Goal: Transaction & Acquisition: Purchase product/service

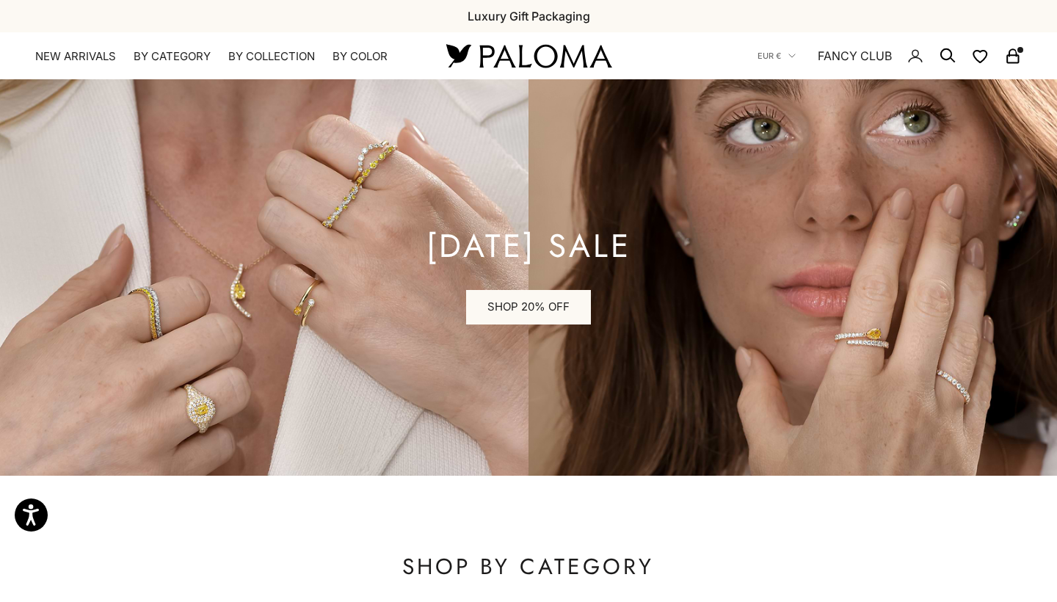
click at [1018, 56] on rect "Secondary navigation" at bounding box center [1012, 59] width 11 height 7
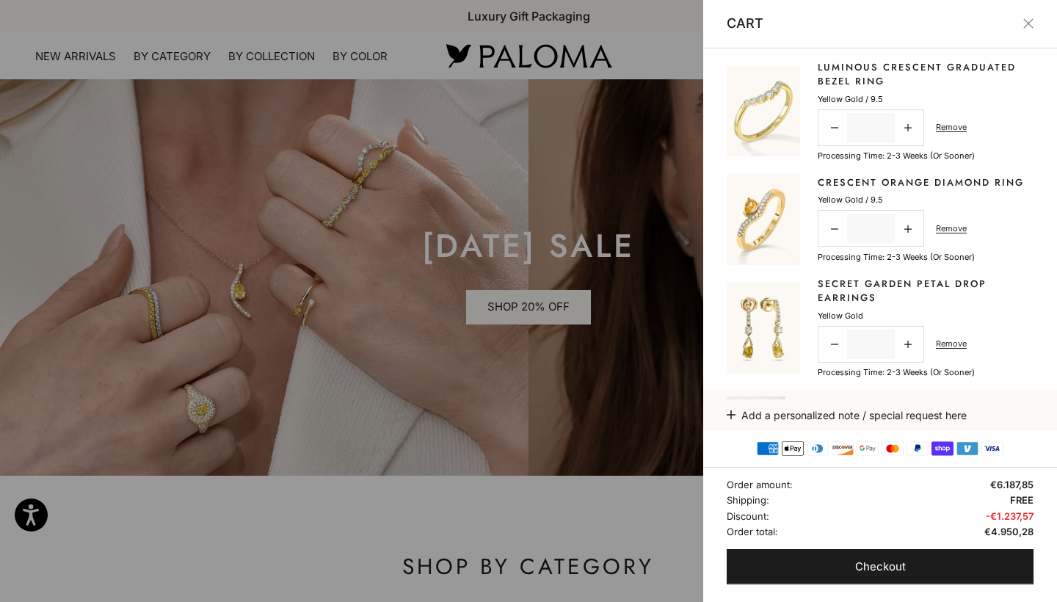
scroll to position [100, 0]
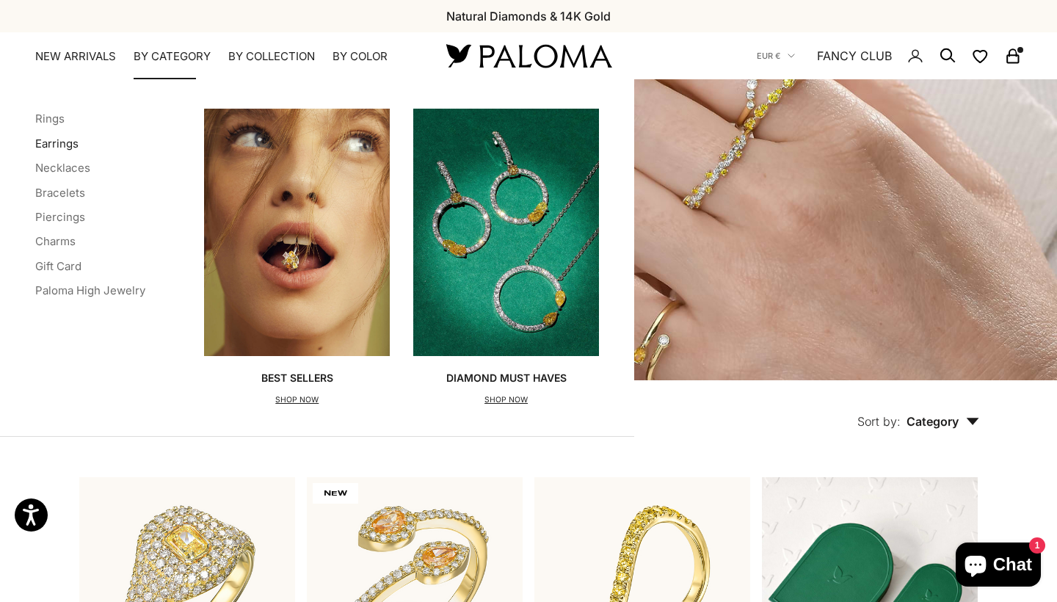
click at [56, 144] on link "Earrings" at bounding box center [56, 144] width 43 height 14
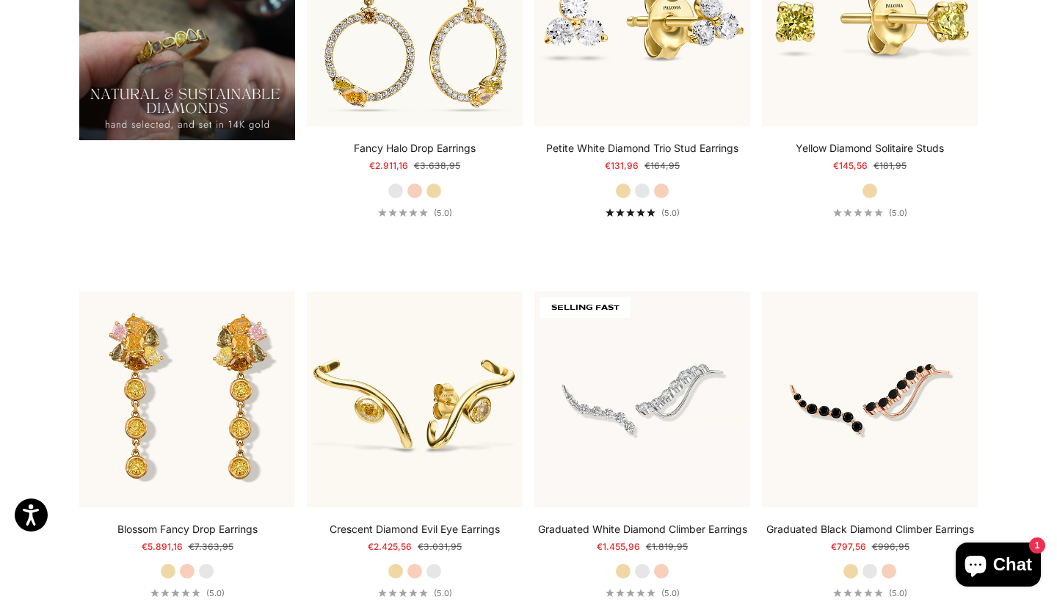
scroll to position [1352, 0]
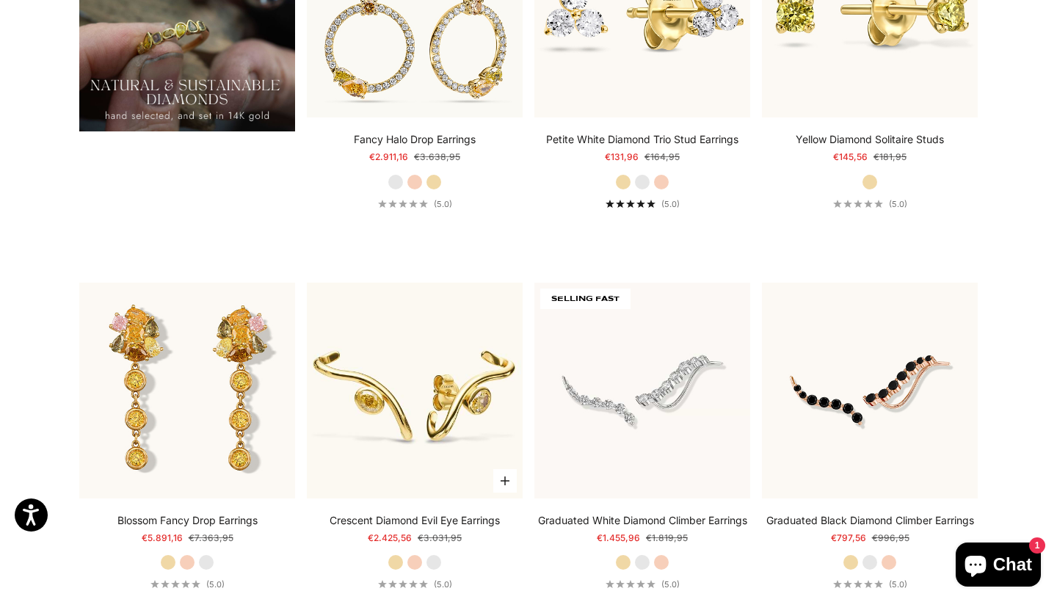
click at [432, 565] on label "White Gold" at bounding box center [434, 562] width 16 height 16
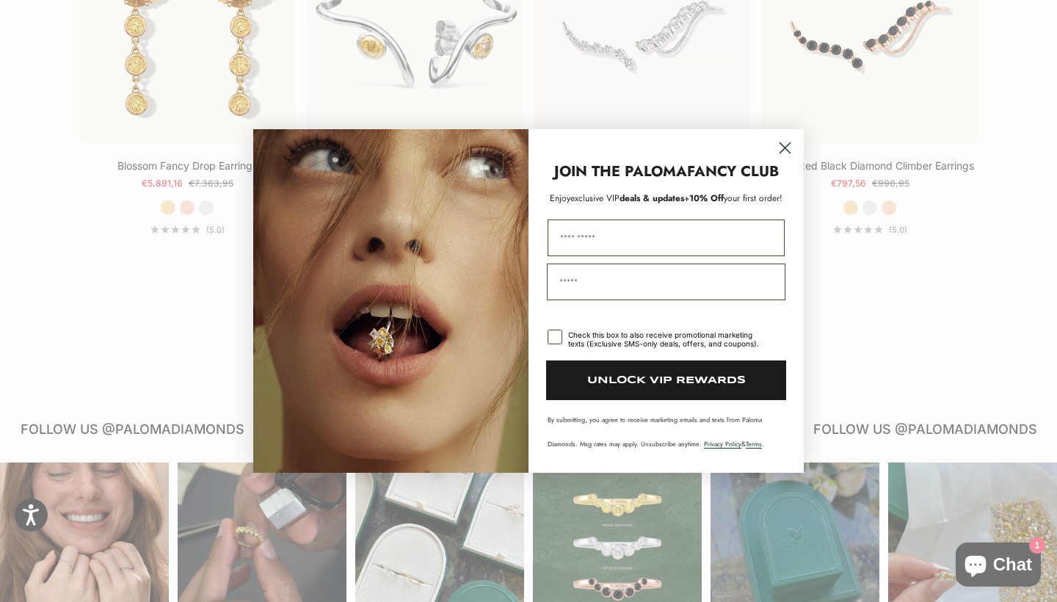
scroll to position [1707, 0]
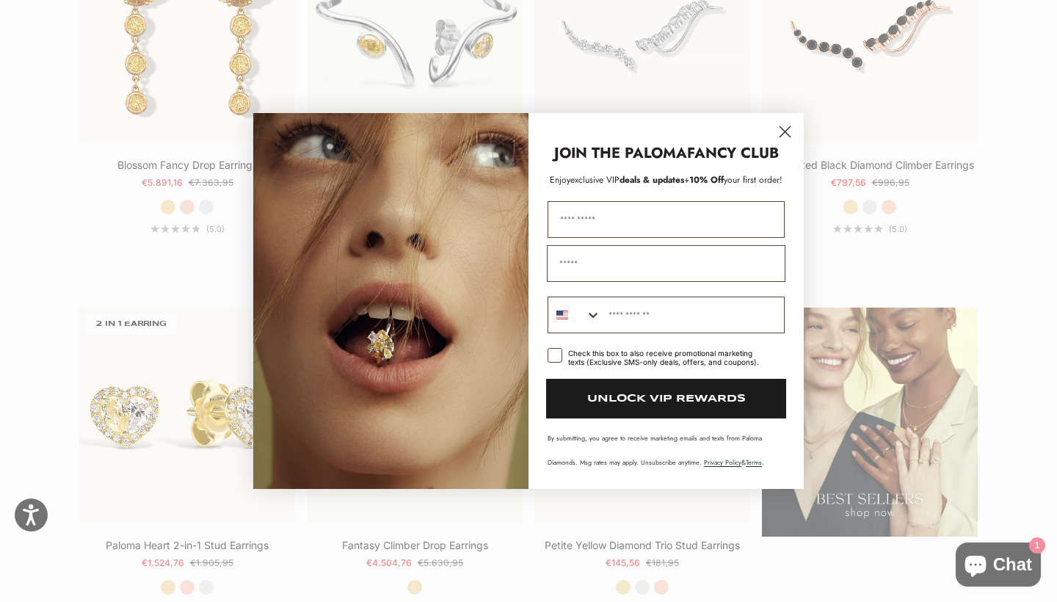
click at [784, 132] on icon "Close dialog" at bounding box center [785, 132] width 10 height 10
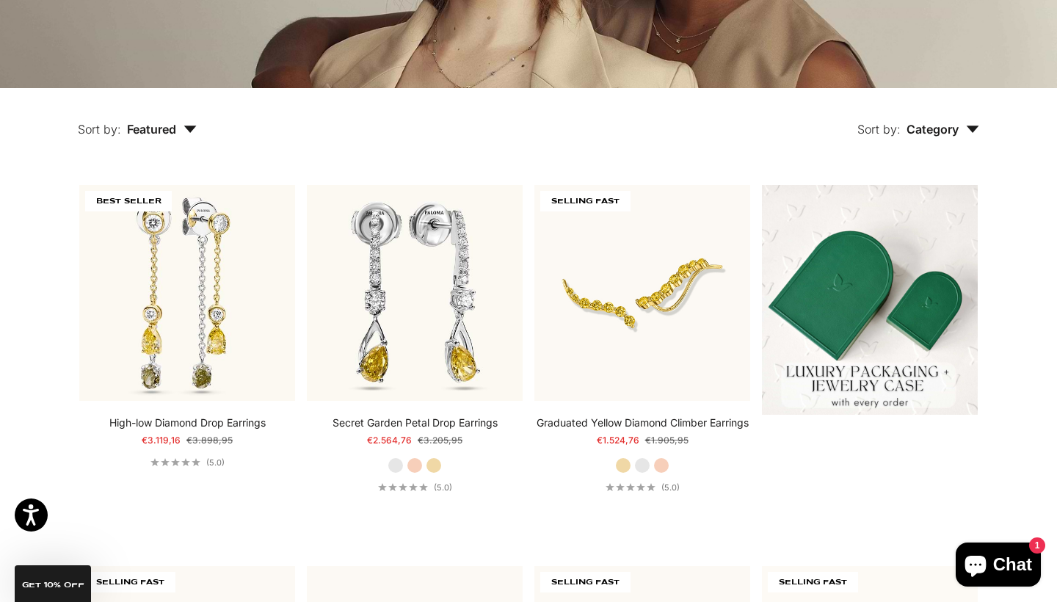
scroll to position [290, 0]
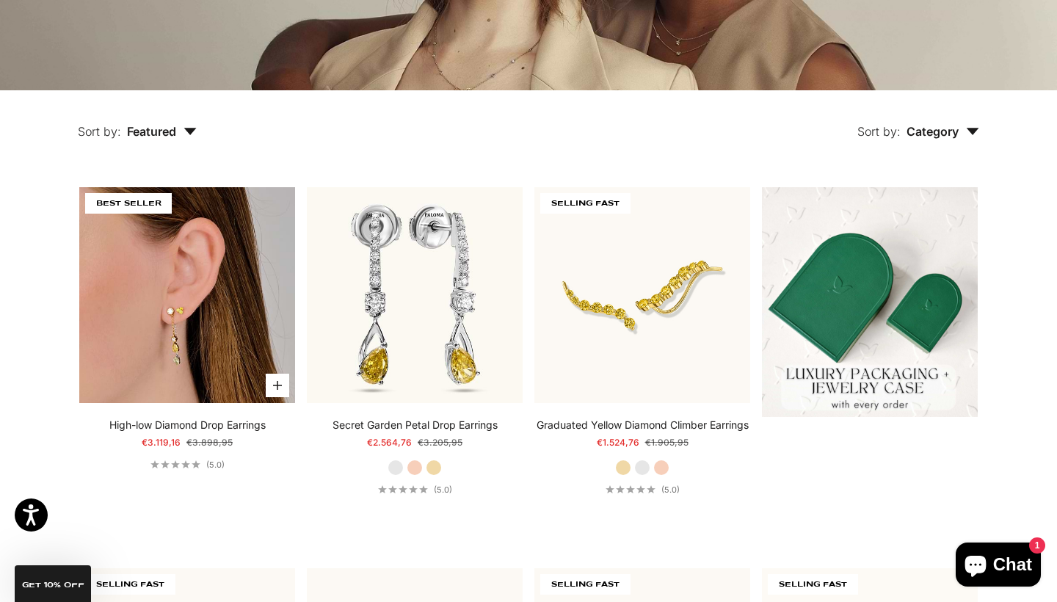
click at [199, 280] on img at bounding box center [187, 295] width 216 height 216
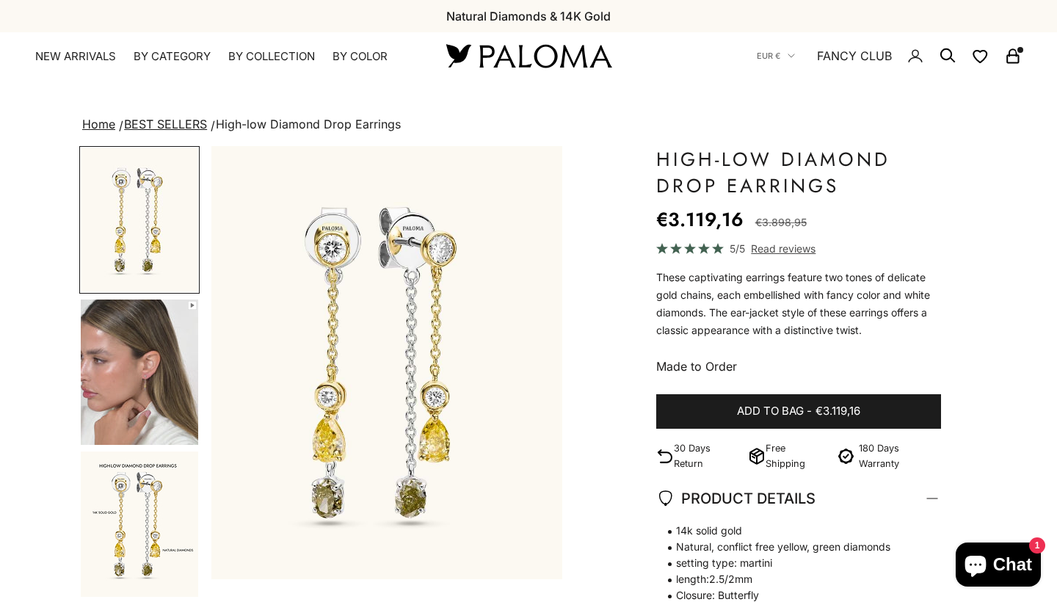
click at [143, 380] on img "Go to item 2" at bounding box center [139, 372] width 117 height 145
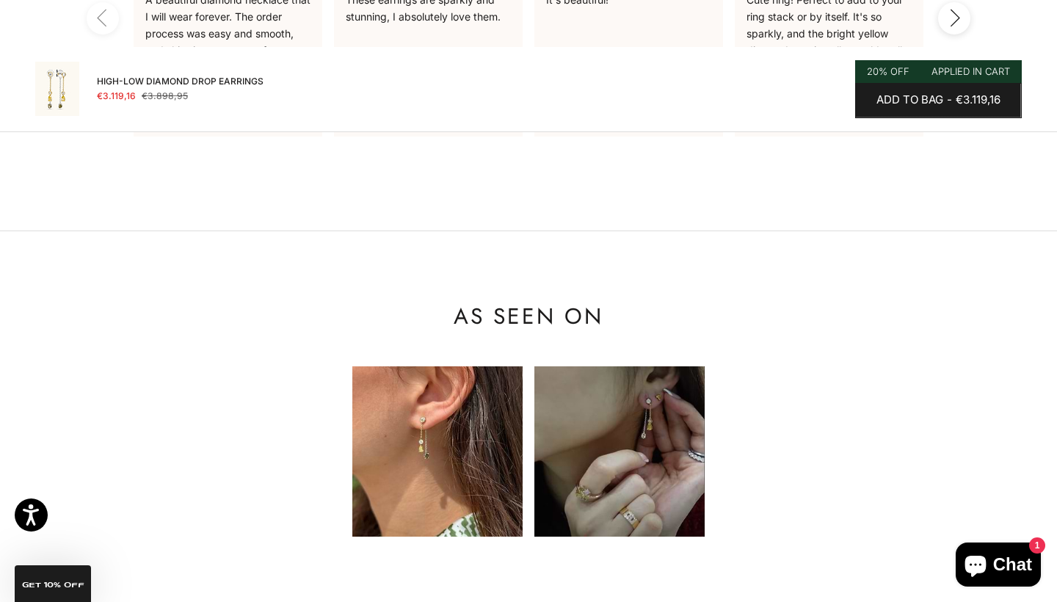
scroll to position [1918, 0]
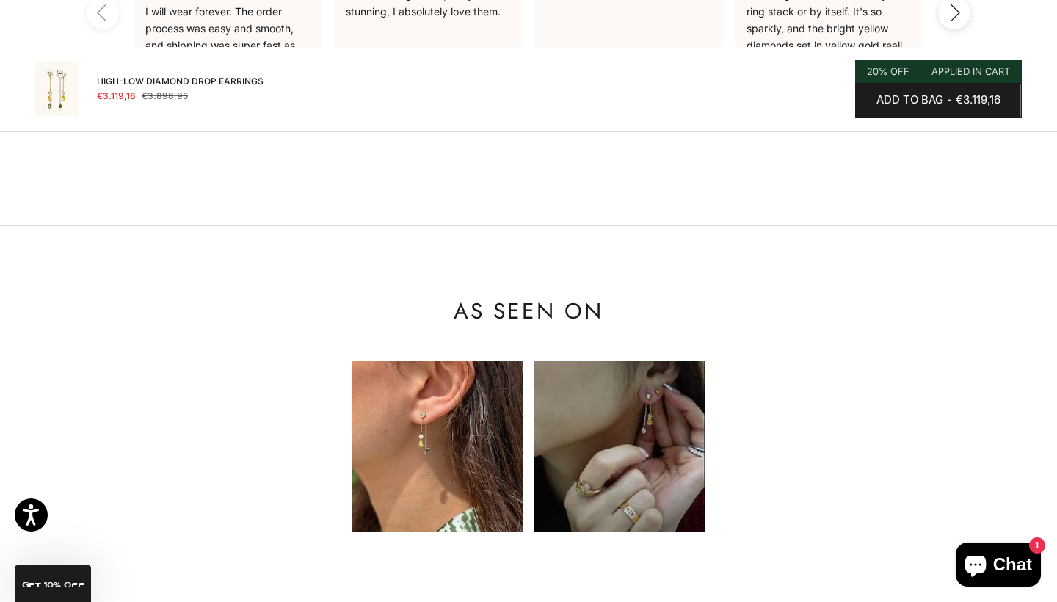
click at [455, 458] on img at bounding box center [437, 446] width 170 height 170
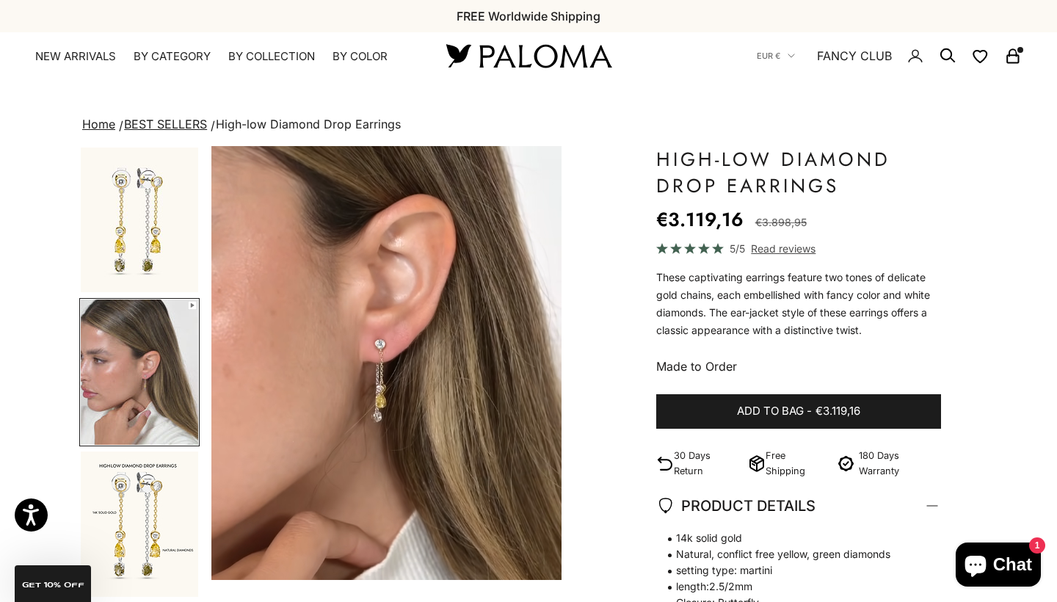
scroll to position [0, 0]
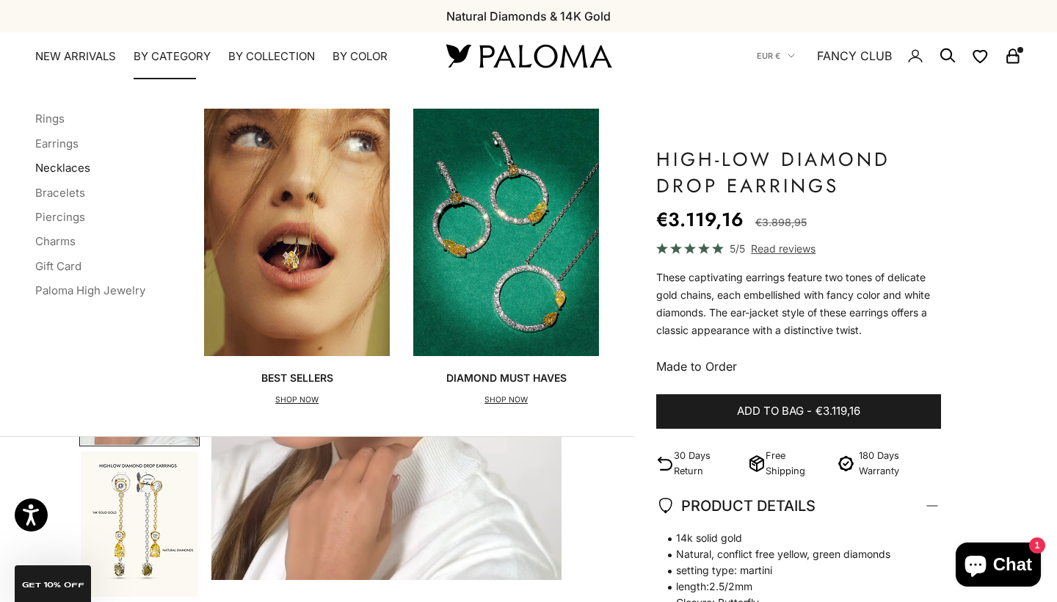
click at [68, 167] on link "Necklaces" at bounding box center [62, 168] width 55 height 14
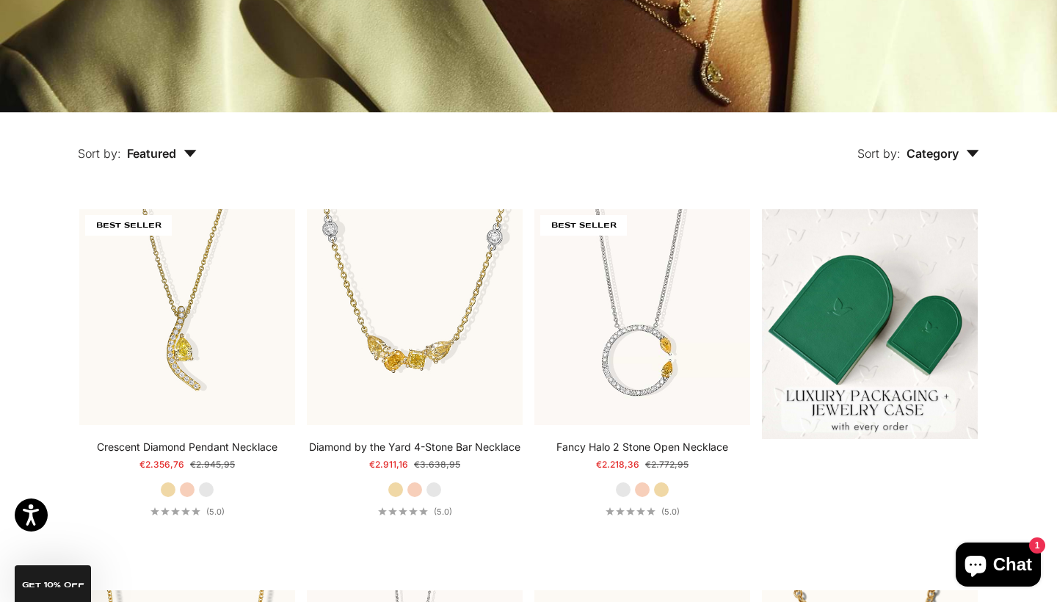
scroll to position [268, 0]
click at [434, 489] on label "White Gold" at bounding box center [434, 490] width 16 height 16
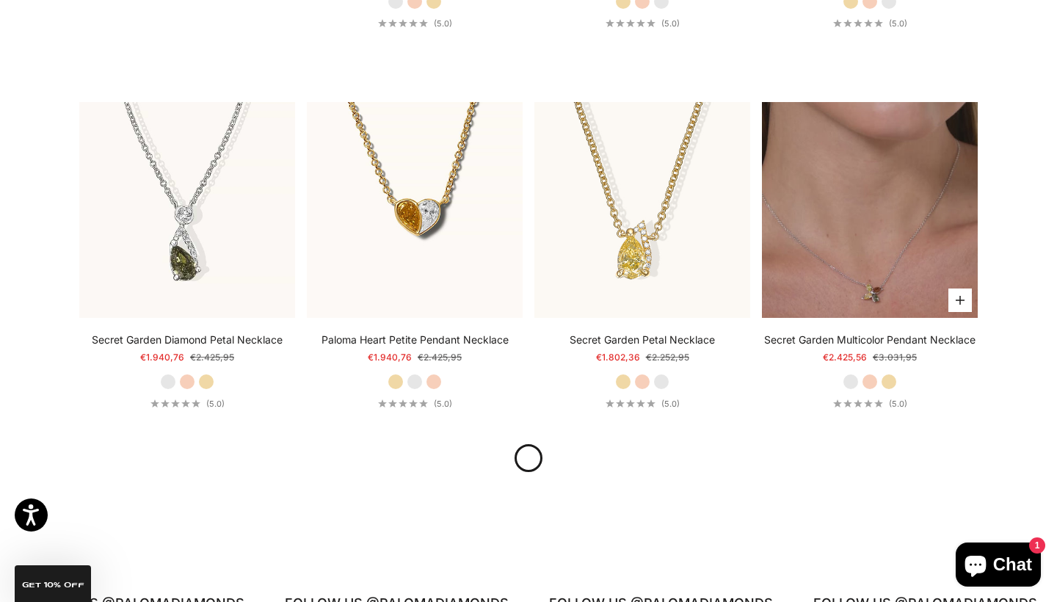
scroll to position [1520, 0]
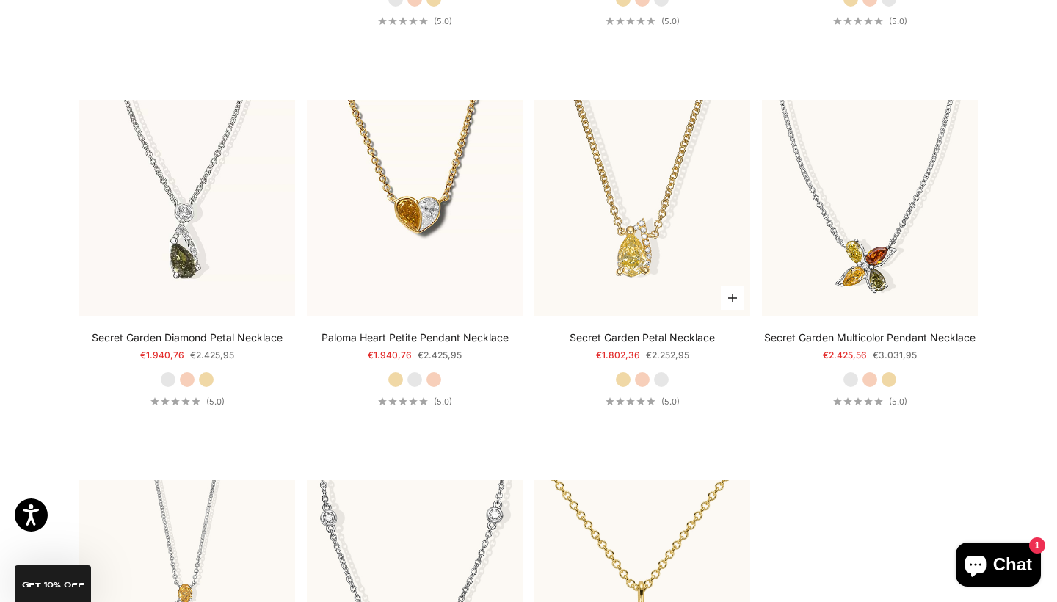
click at [660, 371] on label "White Gold" at bounding box center [661, 379] width 16 height 16
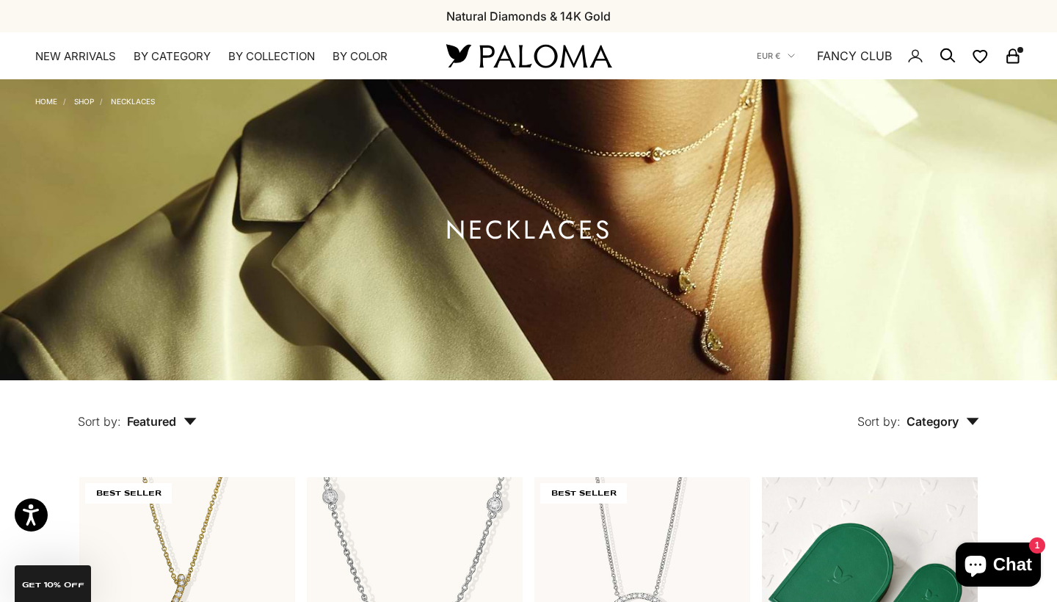
scroll to position [0, 0]
click at [1009, 54] on icon "Secondary navigation" at bounding box center [1012, 53] width 7 height 7
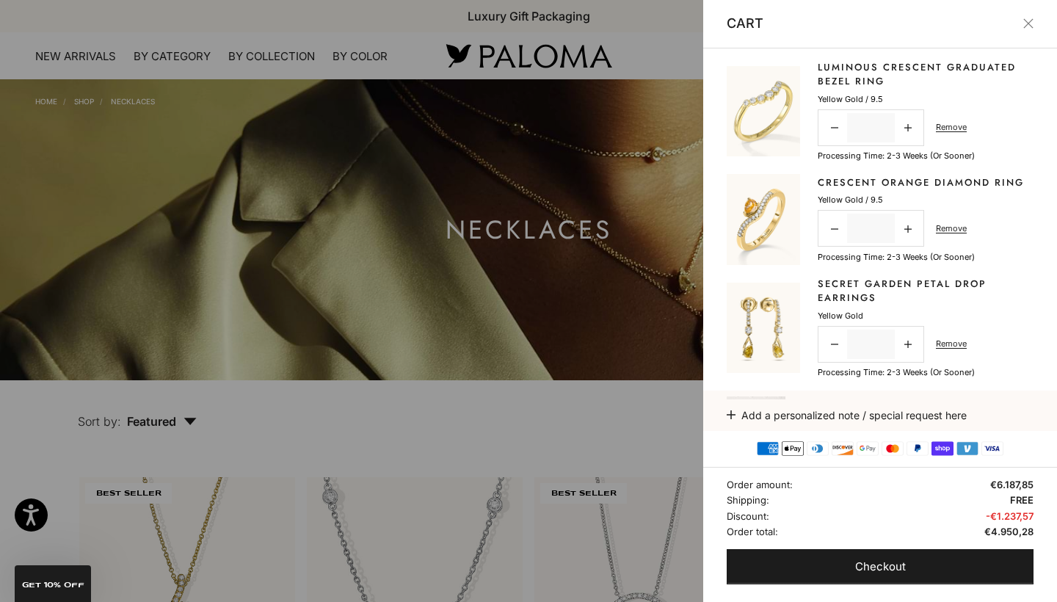
click at [848, 73] on link "Luminous Crescent Graduated Bezel Ring" at bounding box center [926, 74] width 216 height 29
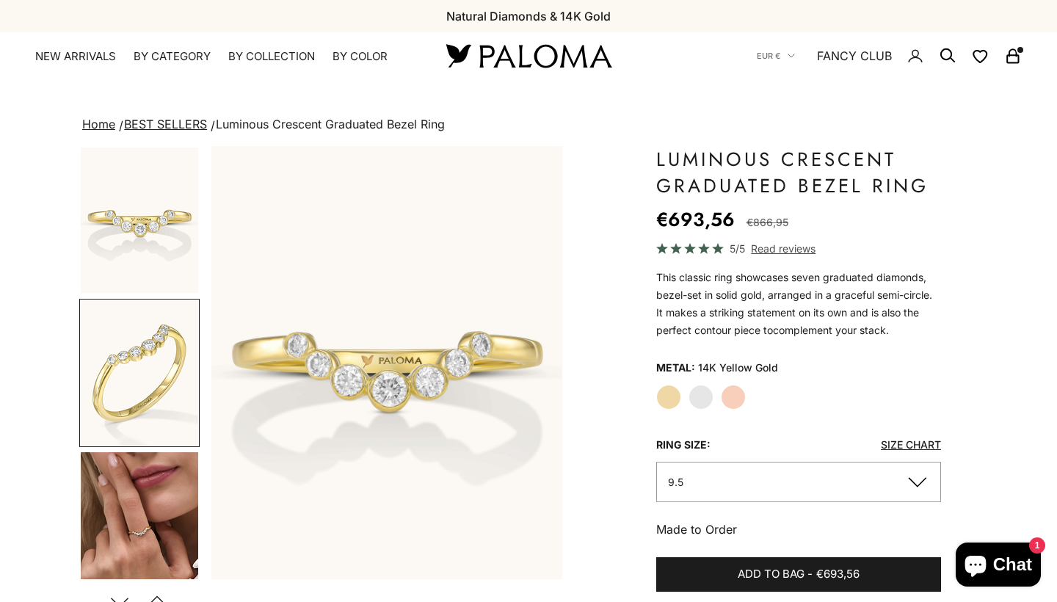
scroll to position [0, 369]
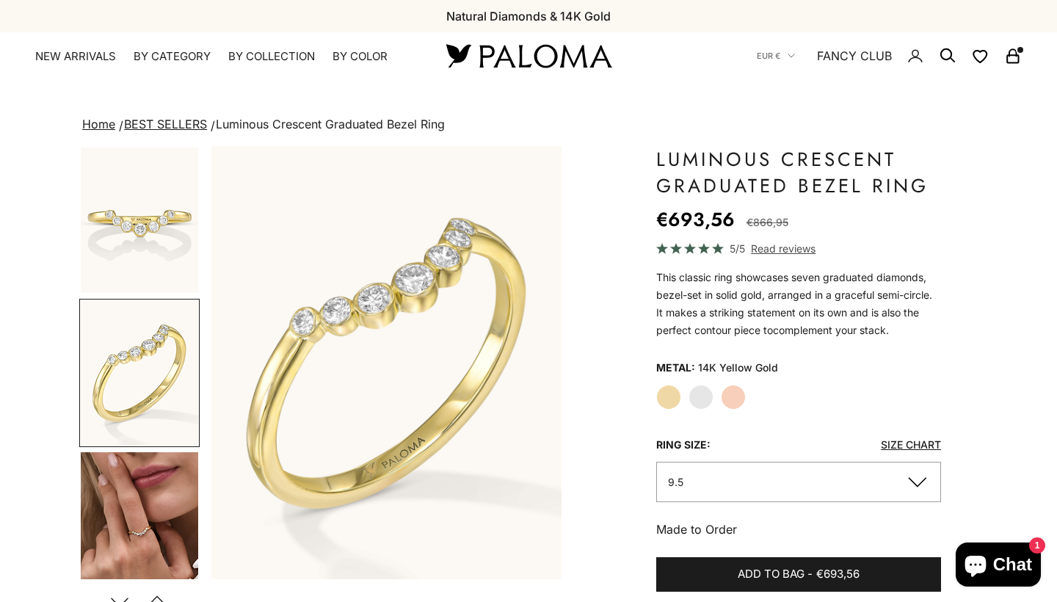
click at [767, 486] on button "9.5" at bounding box center [798, 482] width 285 height 40
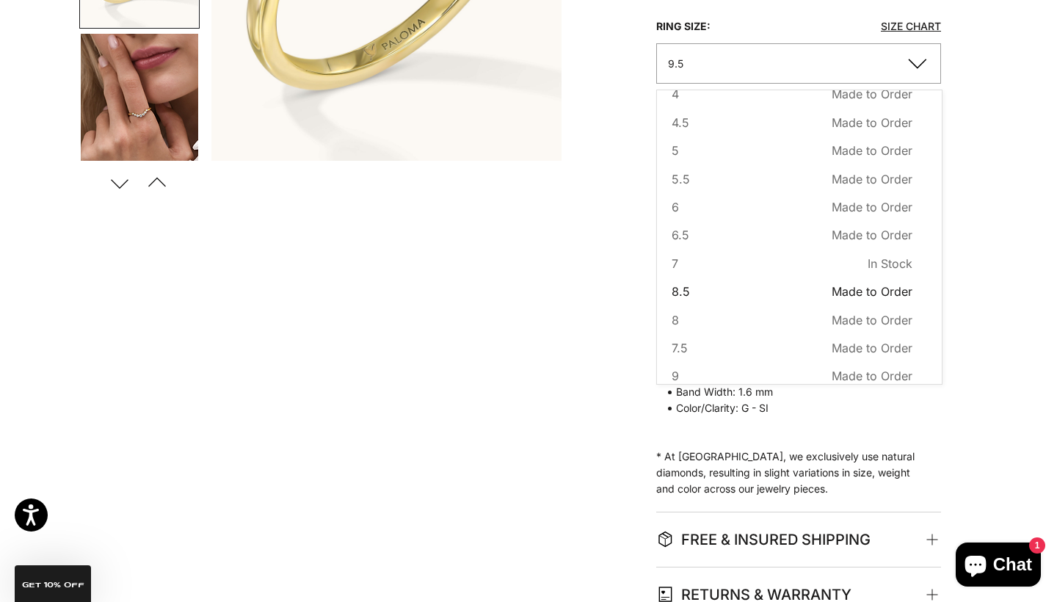
scroll to position [30, 0]
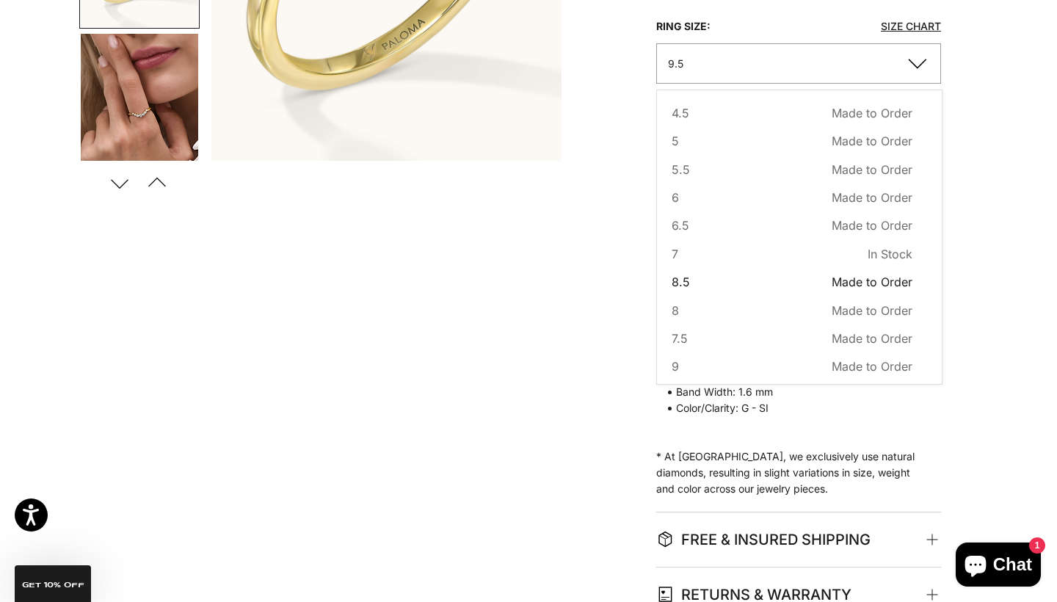
click at [746, 276] on button "8.5 Made to Order Sold out" at bounding box center [792, 281] width 241 height 19
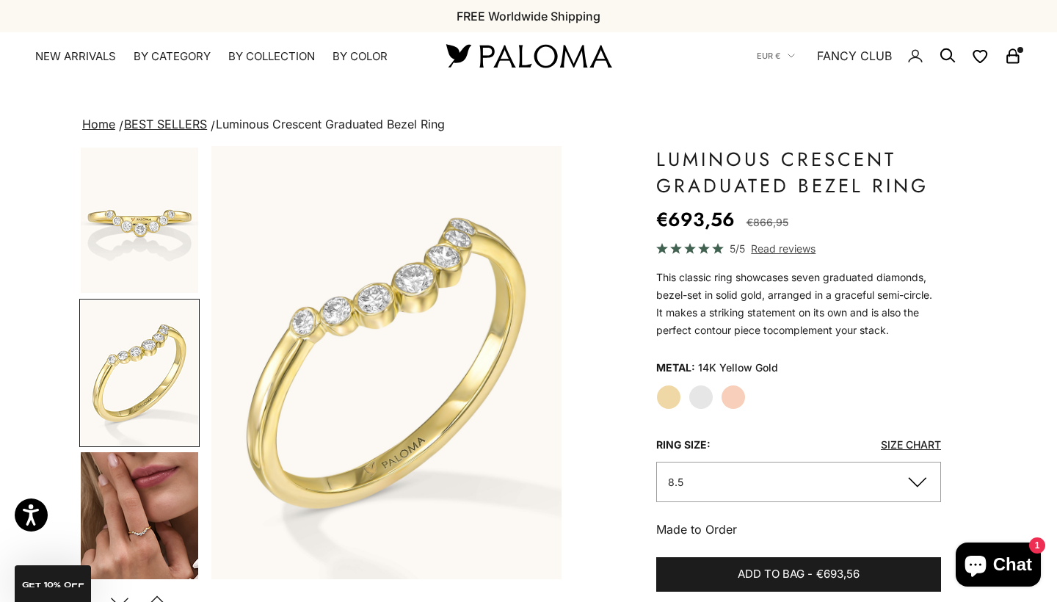
click at [1015, 59] on icon "Secondary navigation" at bounding box center [1013, 56] width 18 height 18
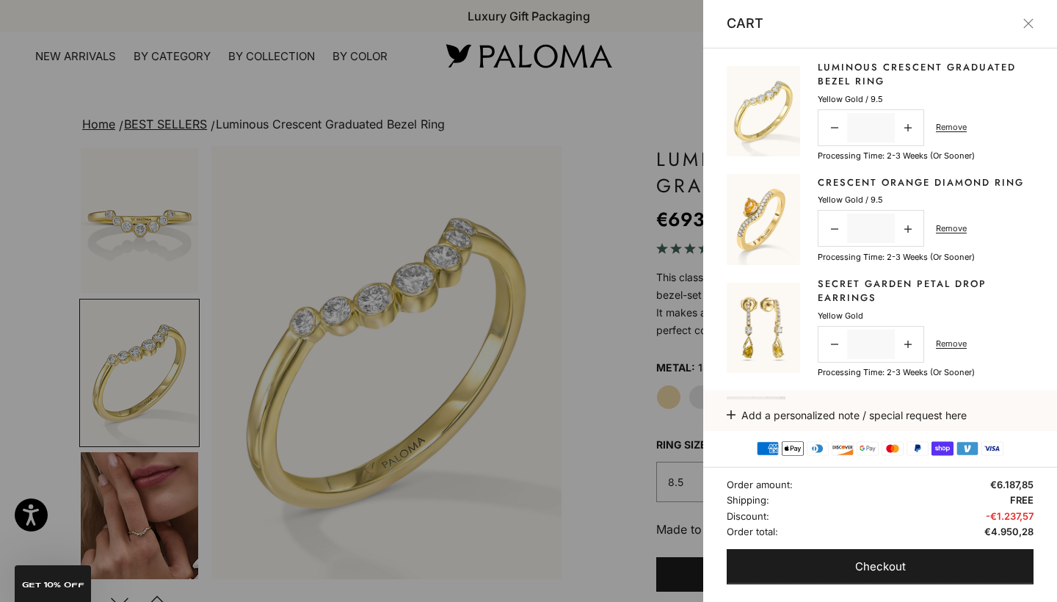
click at [869, 75] on link "Luminous Crescent Graduated Bezel Ring" at bounding box center [926, 74] width 216 height 29
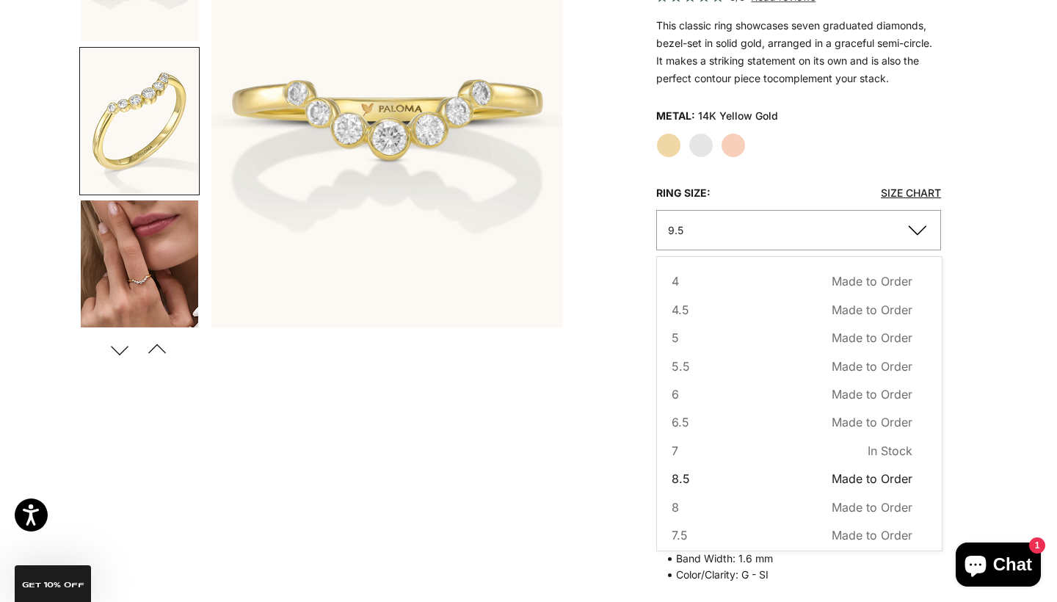
click at [714, 478] on button "8.5 Made to Order Sold out" at bounding box center [792, 478] width 241 height 19
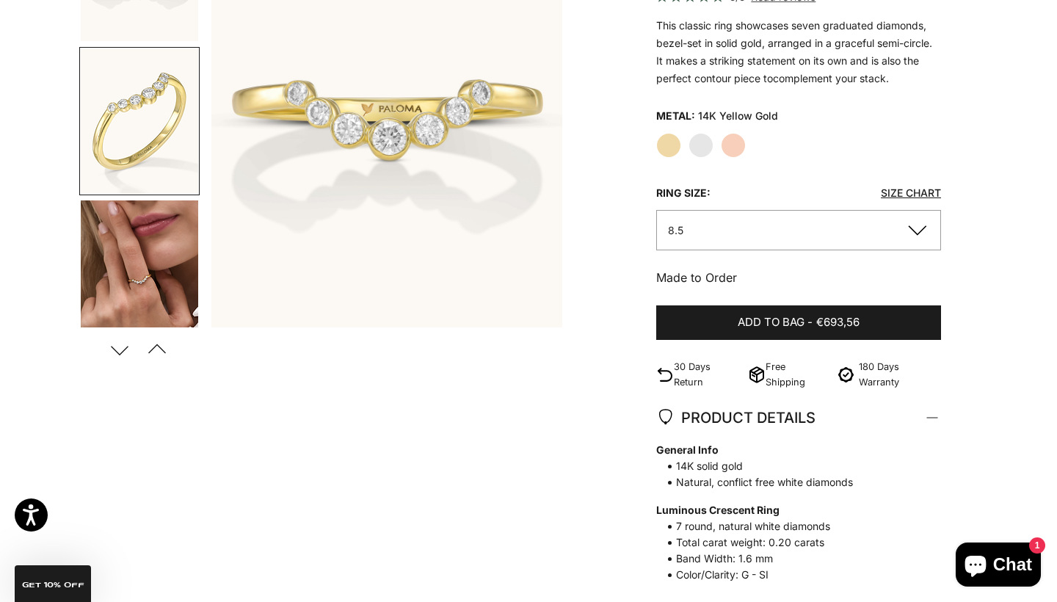
scroll to position [0, 369]
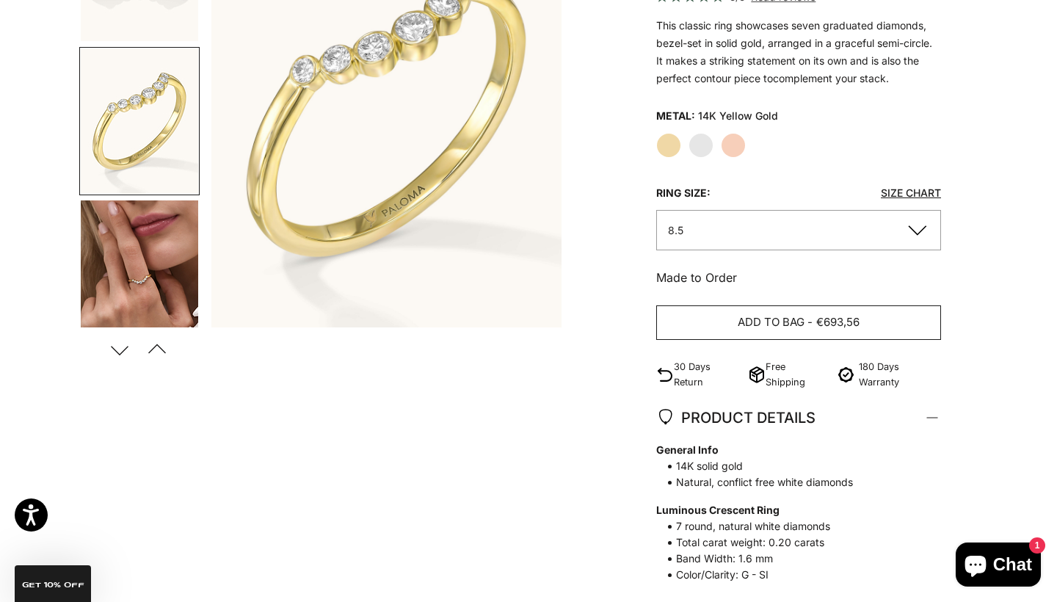
click at [774, 317] on span "Add to bag" at bounding box center [771, 322] width 67 height 18
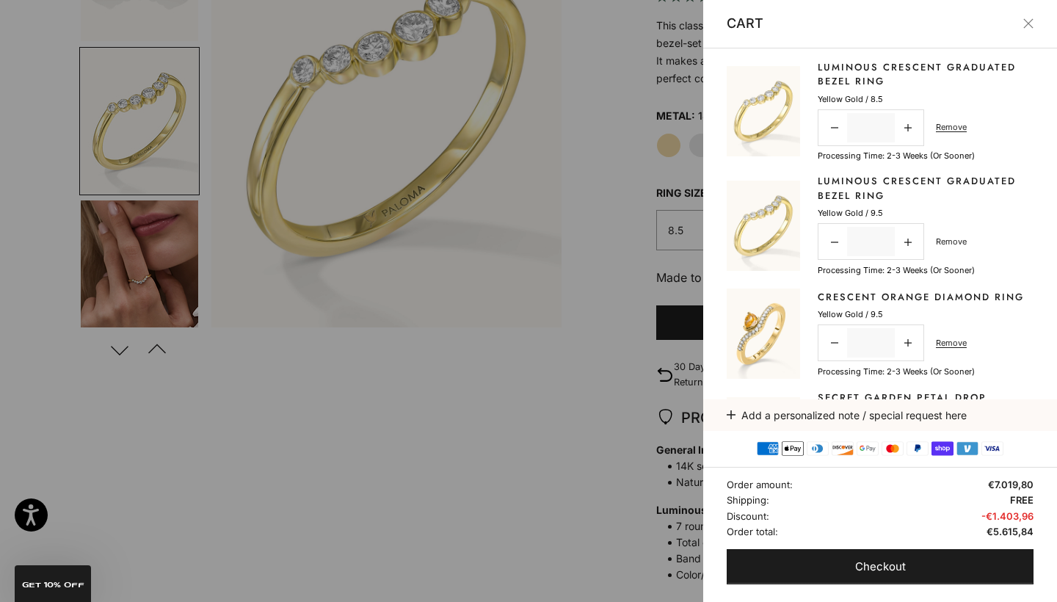
click at [949, 240] on link "Remove" at bounding box center [951, 241] width 31 height 13
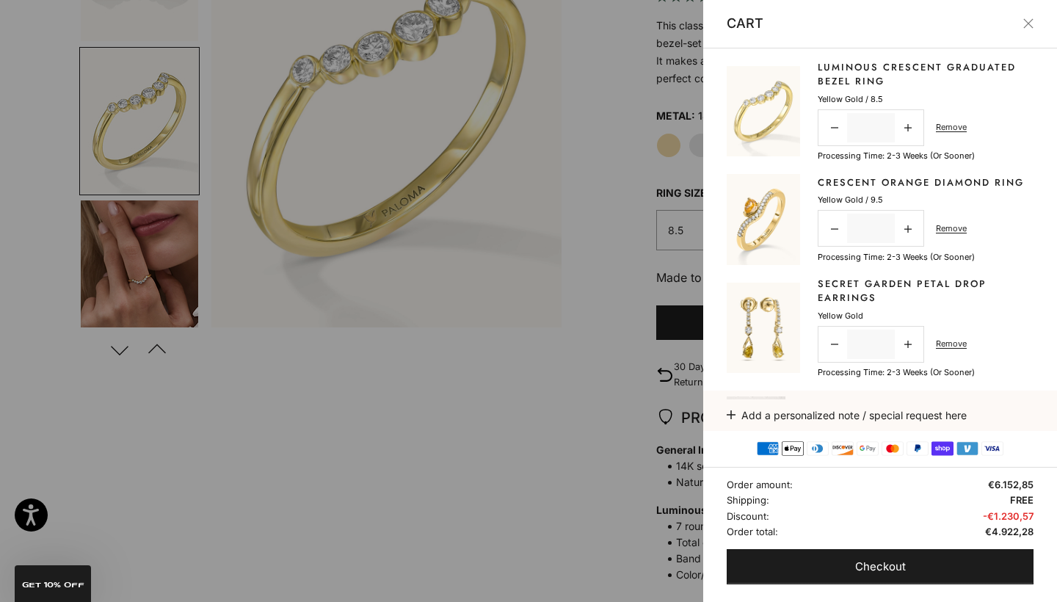
click at [766, 217] on img at bounding box center [763, 219] width 73 height 90
click at [829, 179] on link "Crescent Orange Diamond Ring" at bounding box center [921, 182] width 206 height 15
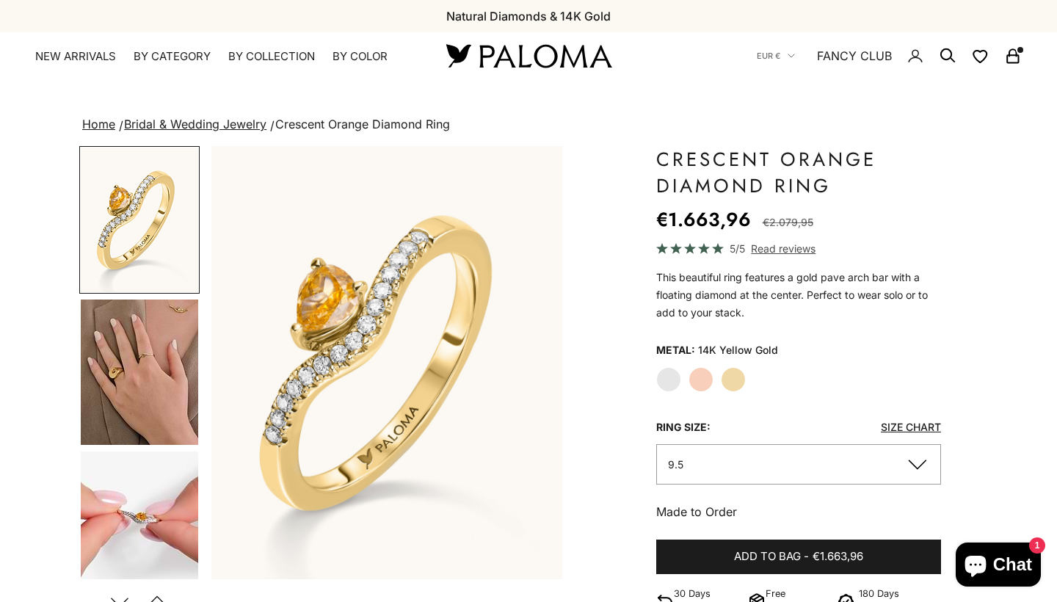
click at [859, 454] on button "9.5" at bounding box center [798, 464] width 285 height 40
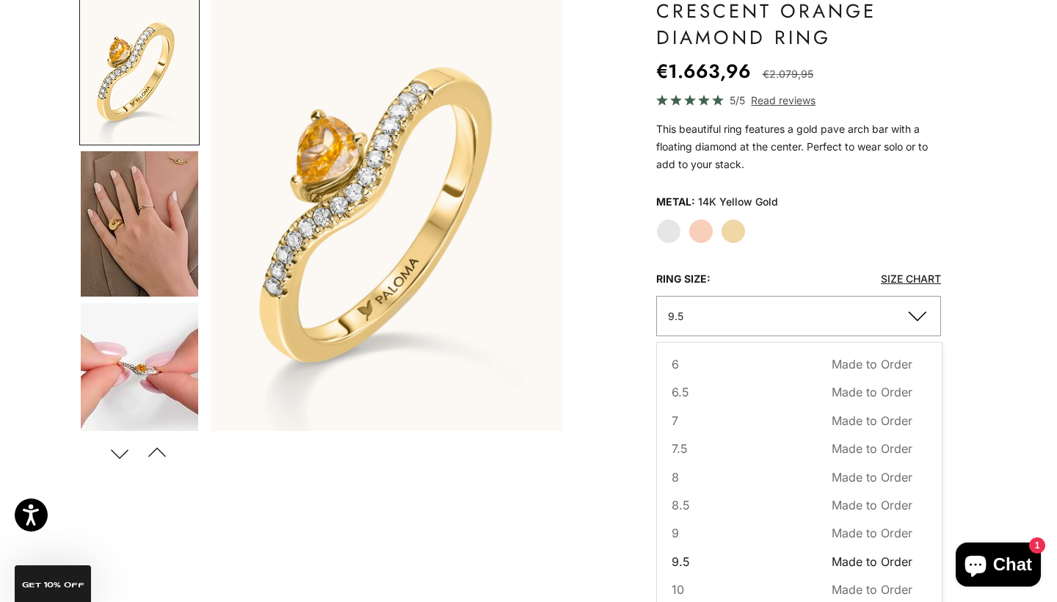
scroll to position [117, 0]
click at [678, 504] on span "8.5" at bounding box center [681, 503] width 18 height 19
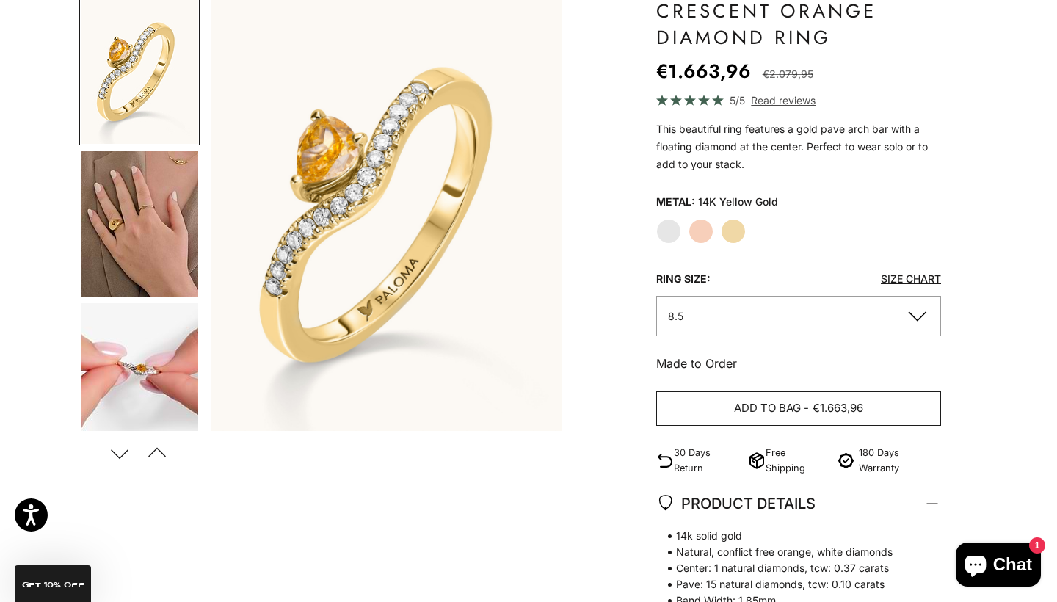
click at [735, 394] on button "Add to bag - €1.663,96" at bounding box center [798, 408] width 285 height 35
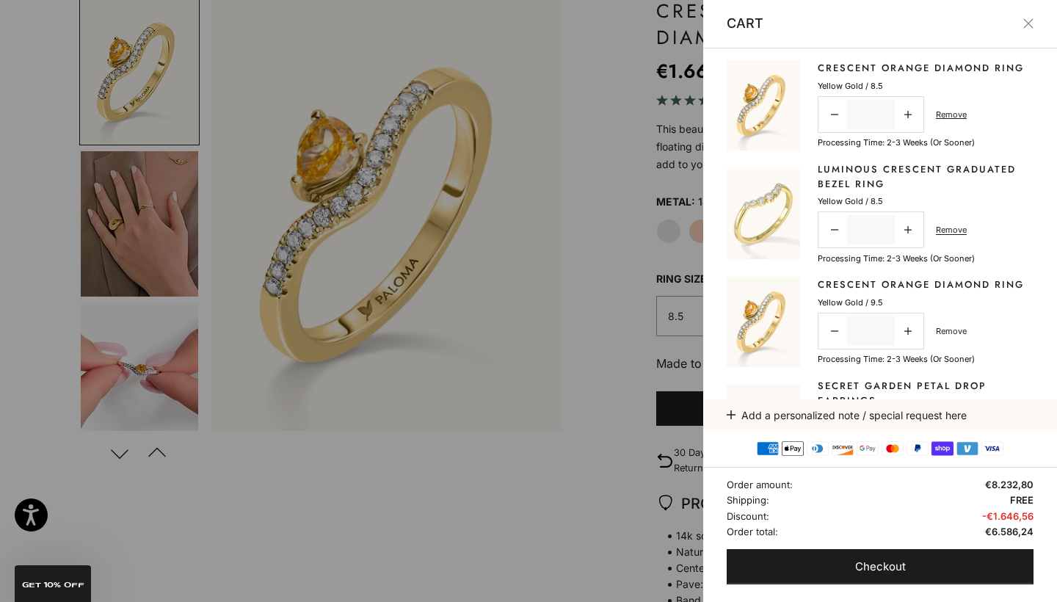
click at [955, 326] on link "Remove" at bounding box center [951, 330] width 31 height 13
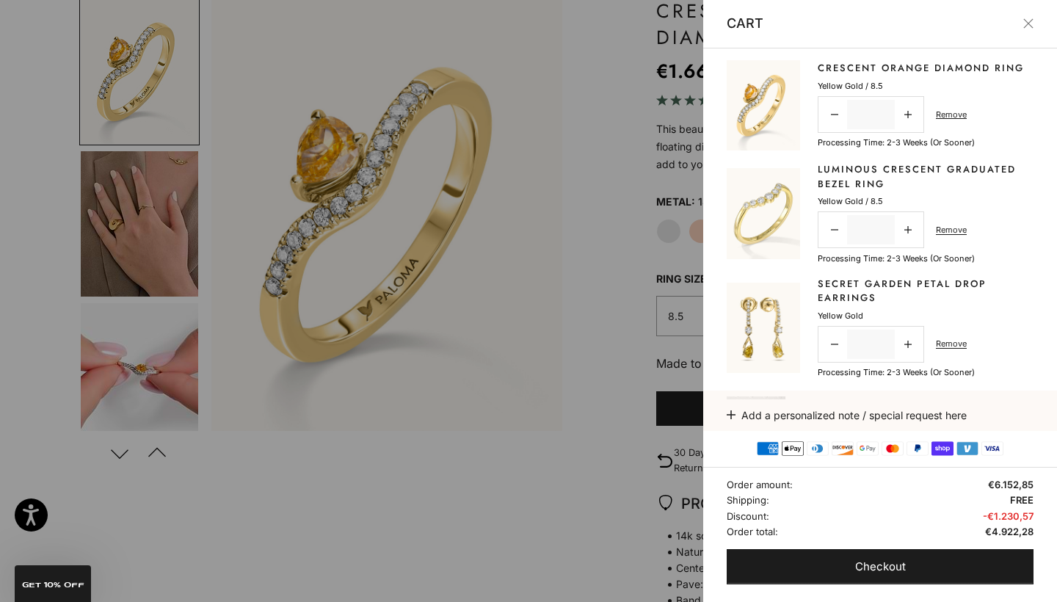
click at [590, 192] on div at bounding box center [528, 301] width 1057 height 602
